Goal: Information Seeking & Learning: Learn about a topic

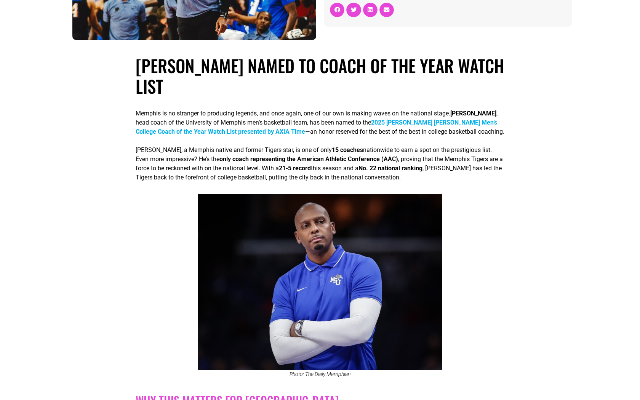
scroll to position [153, 0]
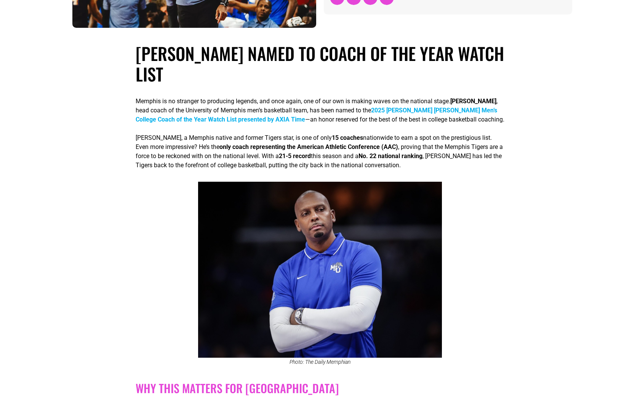
drag, startPoint x: 149, startPoint y: 70, endPoint x: 249, endPoint y: 72, distance: 100.2
click at [248, 72] on h1 "[PERSON_NAME] Named to Coach of the Year Watch List" at bounding box center [320, 63] width 369 height 41
click at [249, 72] on h1 "[PERSON_NAME] Named to Coach of the Year Watch List" at bounding box center [320, 63] width 369 height 41
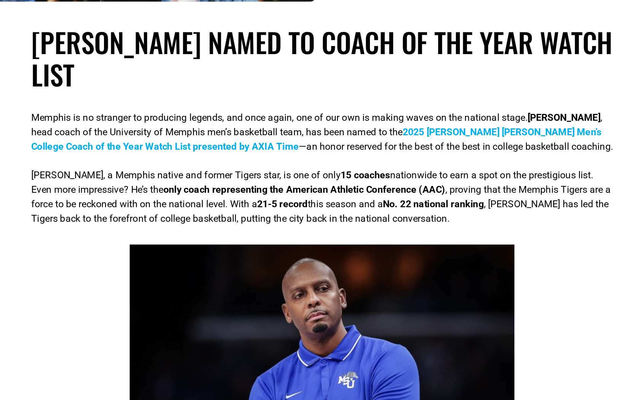
click at [264, 118] on p "Memphis is no stranger to producing legends, and once again, one of our own is …" at bounding box center [320, 110] width 369 height 27
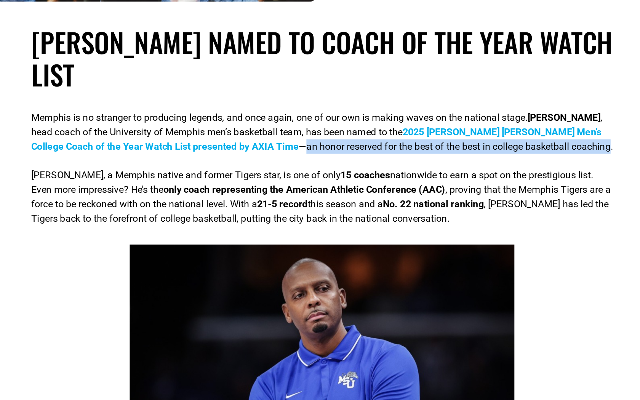
drag, startPoint x: 264, startPoint y: 118, endPoint x: 440, endPoint y: 121, distance: 176.4
click at [440, 121] on p "Memphis is no stranger to producing legends, and once again, one of our own is …" at bounding box center [320, 110] width 369 height 27
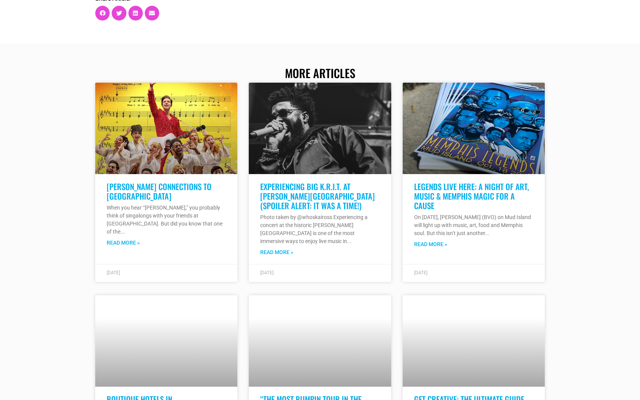
scroll to position [1517, 0]
